Goal: Transaction & Acquisition: Subscribe to service/newsletter

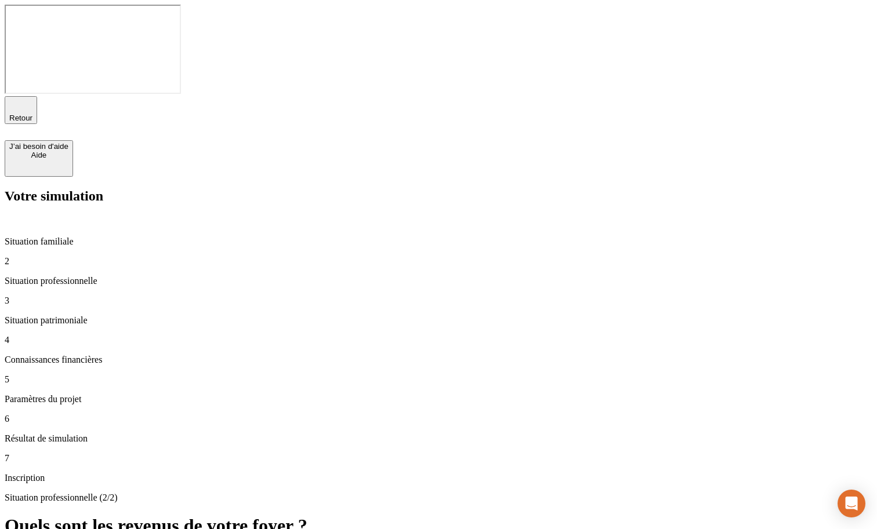
type input "60 000 800"
type input "80 000"
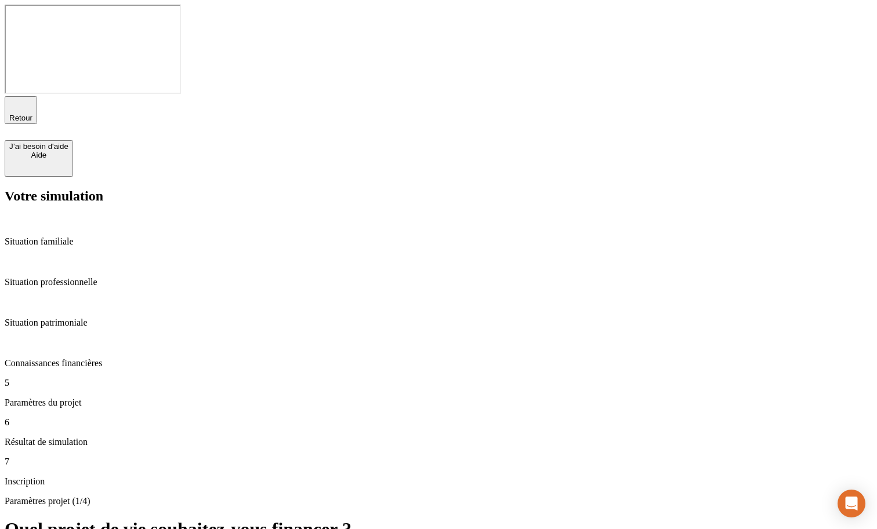
type input "40"
type input "65"
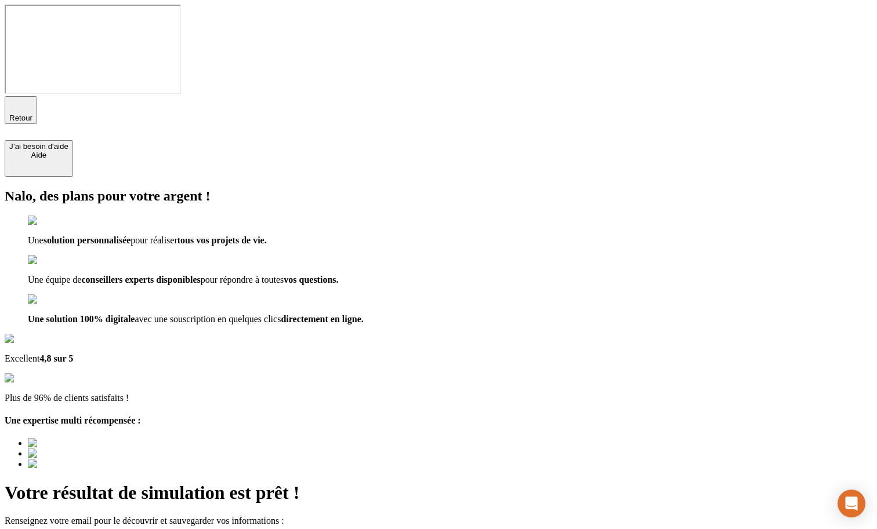
type input "a@[DOMAIN_NAME]"
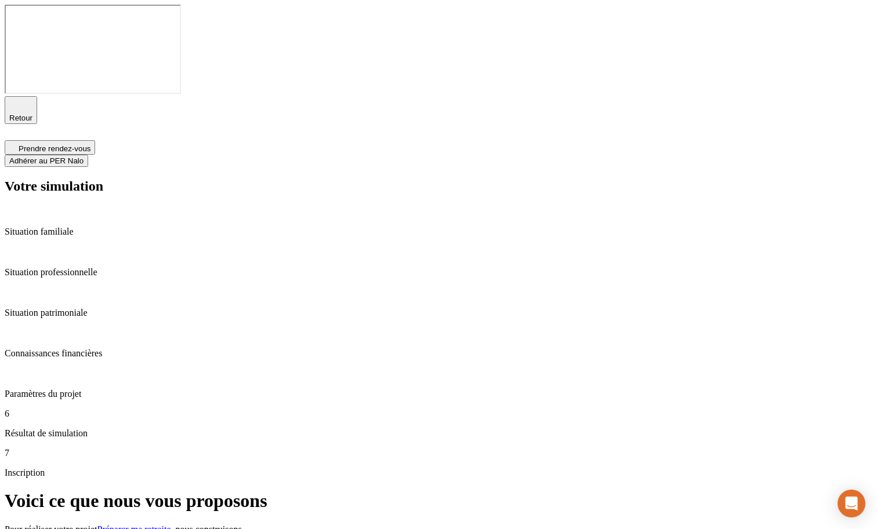
click at [84, 157] on span "Adhérer au PER Nalo" at bounding box center [46, 161] width 74 height 9
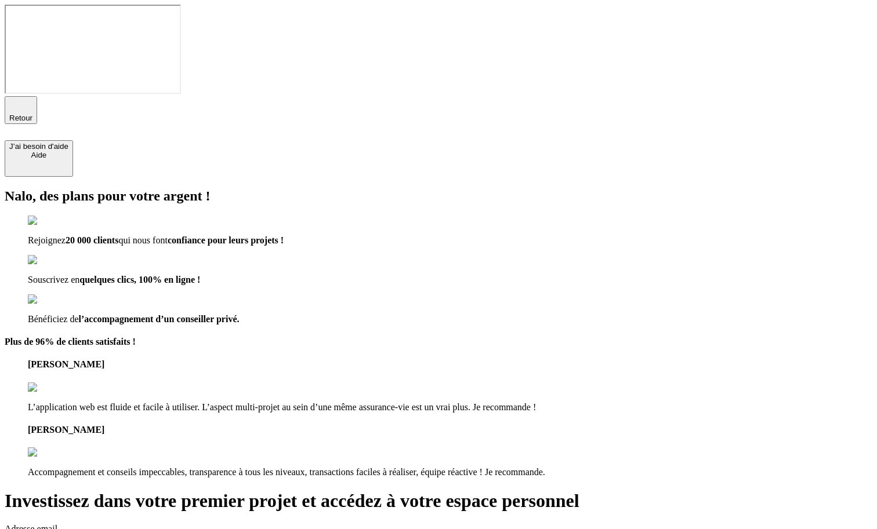
type input "[EMAIL_ADDRESS][DOMAIN_NAME]"
